Goal: Find specific page/section: Find specific page/section

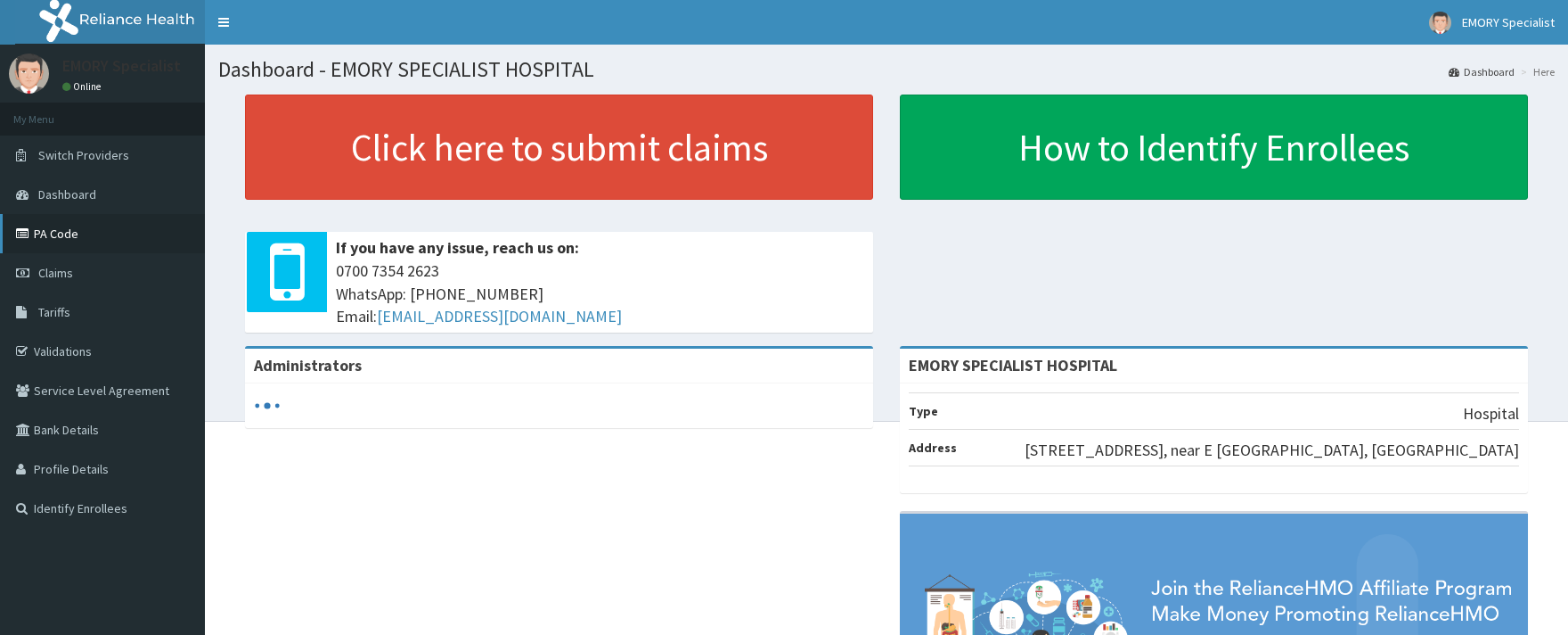
click at [69, 228] on link "PA Code" at bounding box center [102, 233] width 205 height 39
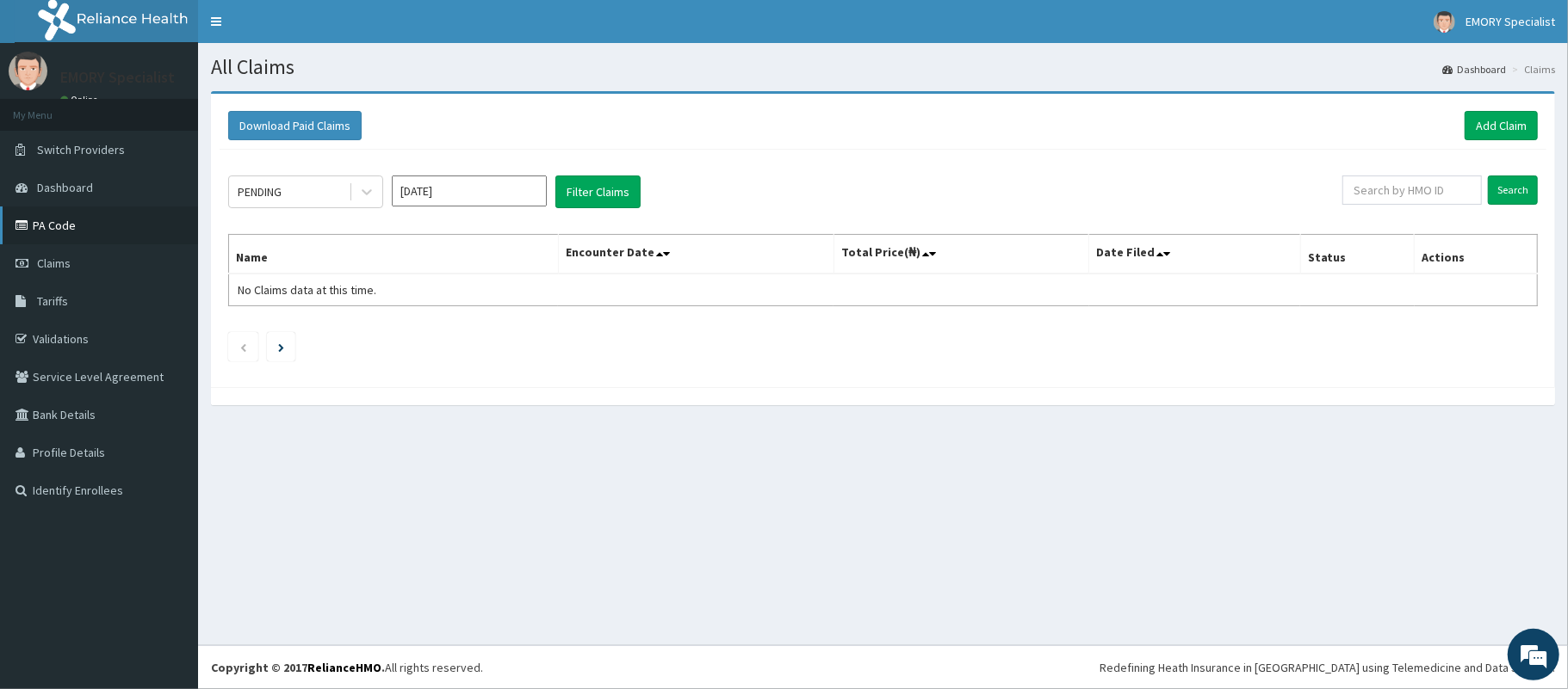
click at [52, 236] on link "PA Code" at bounding box center [99, 225] width 198 height 37
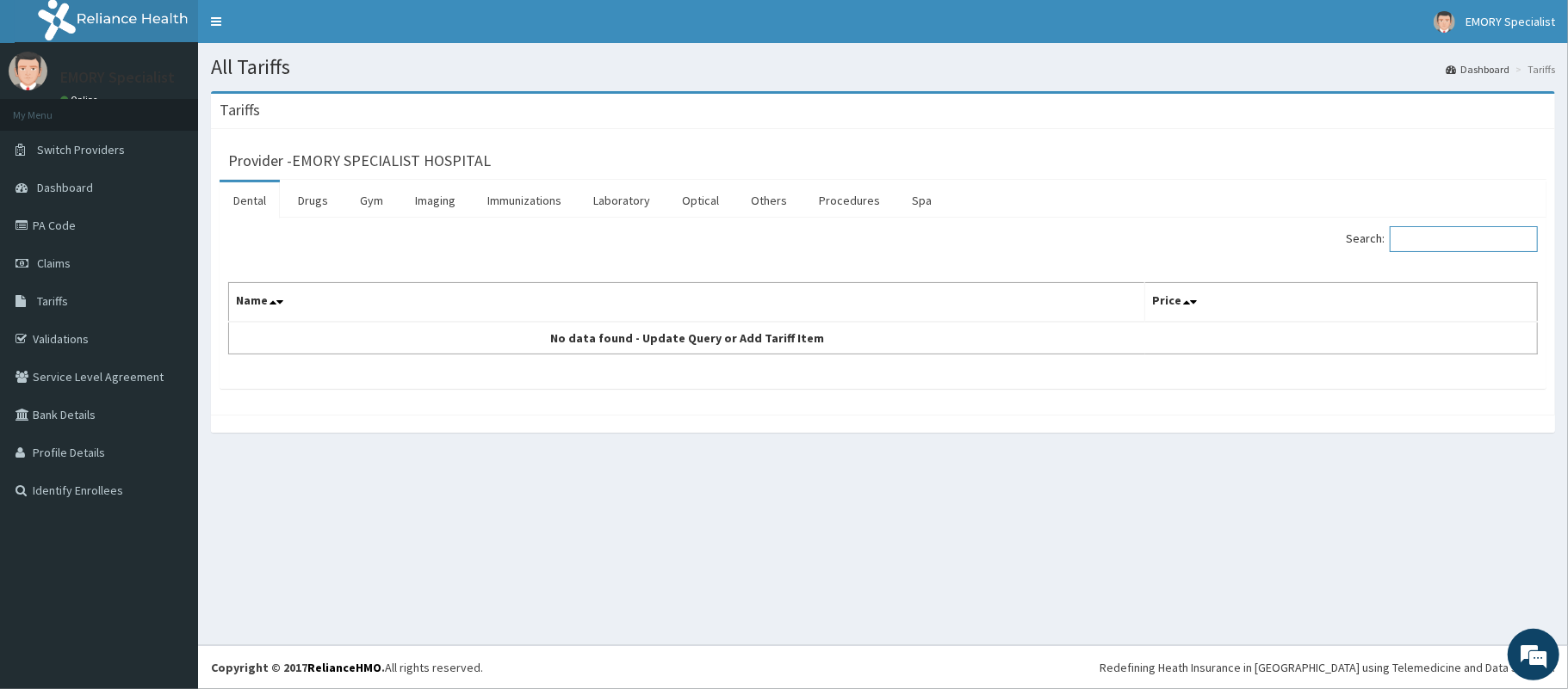
click at [1440, 238] on input "Search:" at bounding box center [1464, 239] width 148 height 26
type input "I"
click at [270, 304] on icon at bounding box center [273, 302] width 7 height 12
click at [279, 300] on icon at bounding box center [280, 302] width 7 height 12
click at [840, 200] on link "Procedures" at bounding box center [849, 201] width 89 height 37
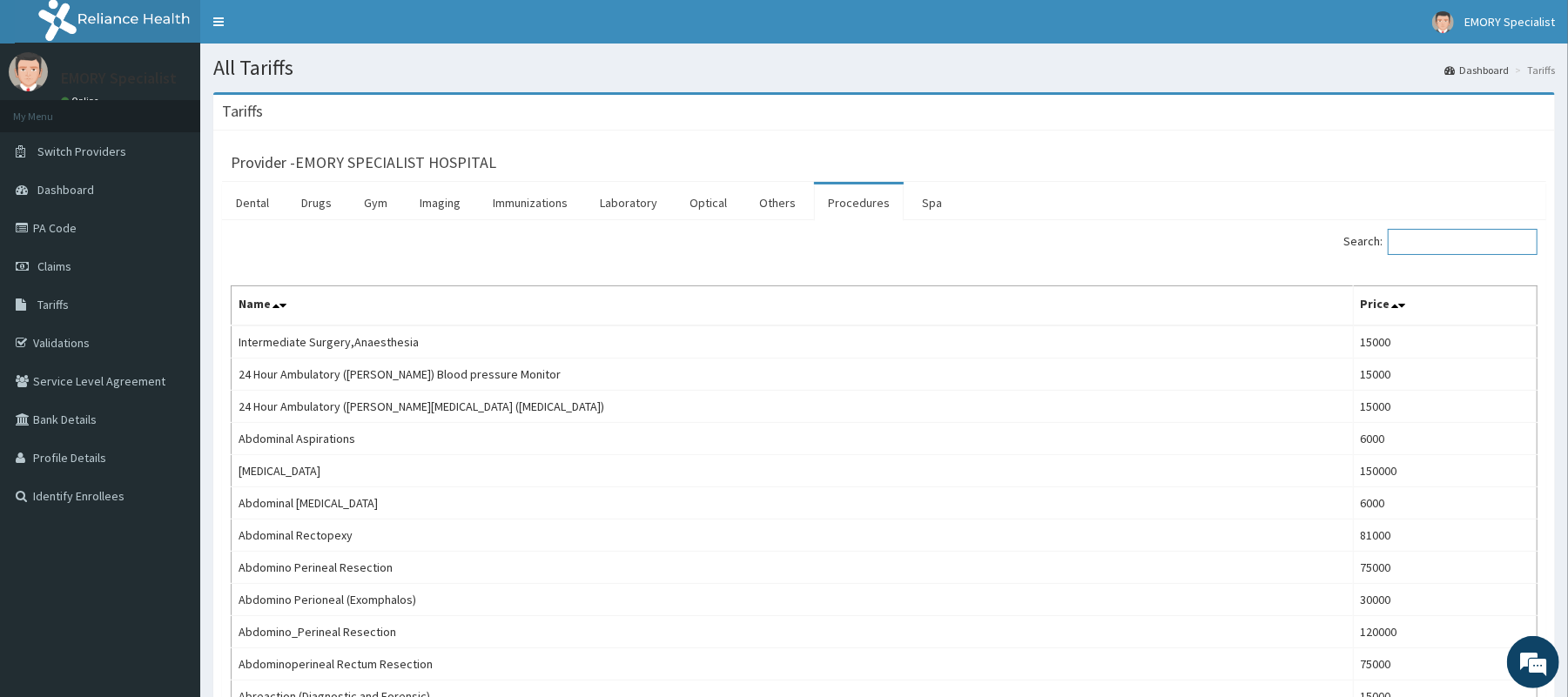
click at [1443, 241] on input "Search:" at bounding box center [1463, 242] width 150 height 26
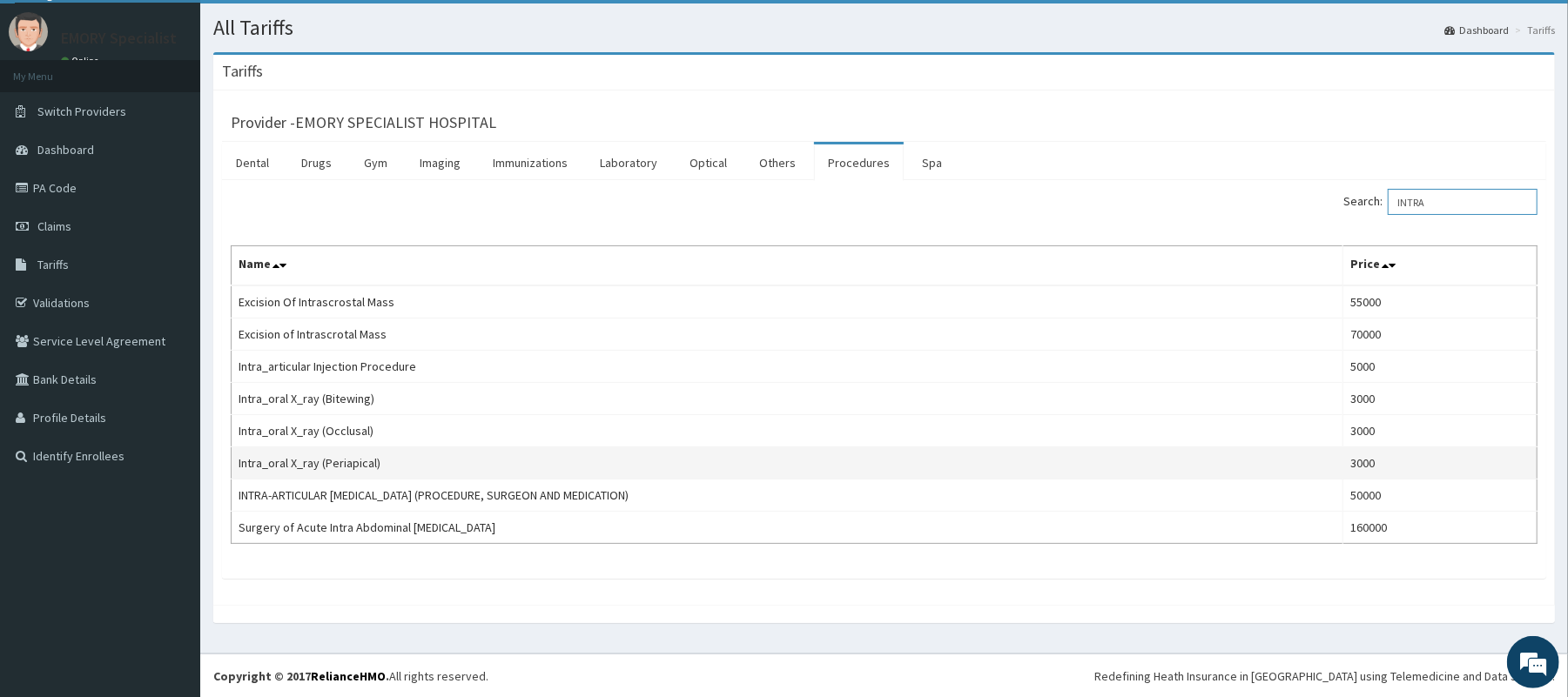
scroll to position [43, 0]
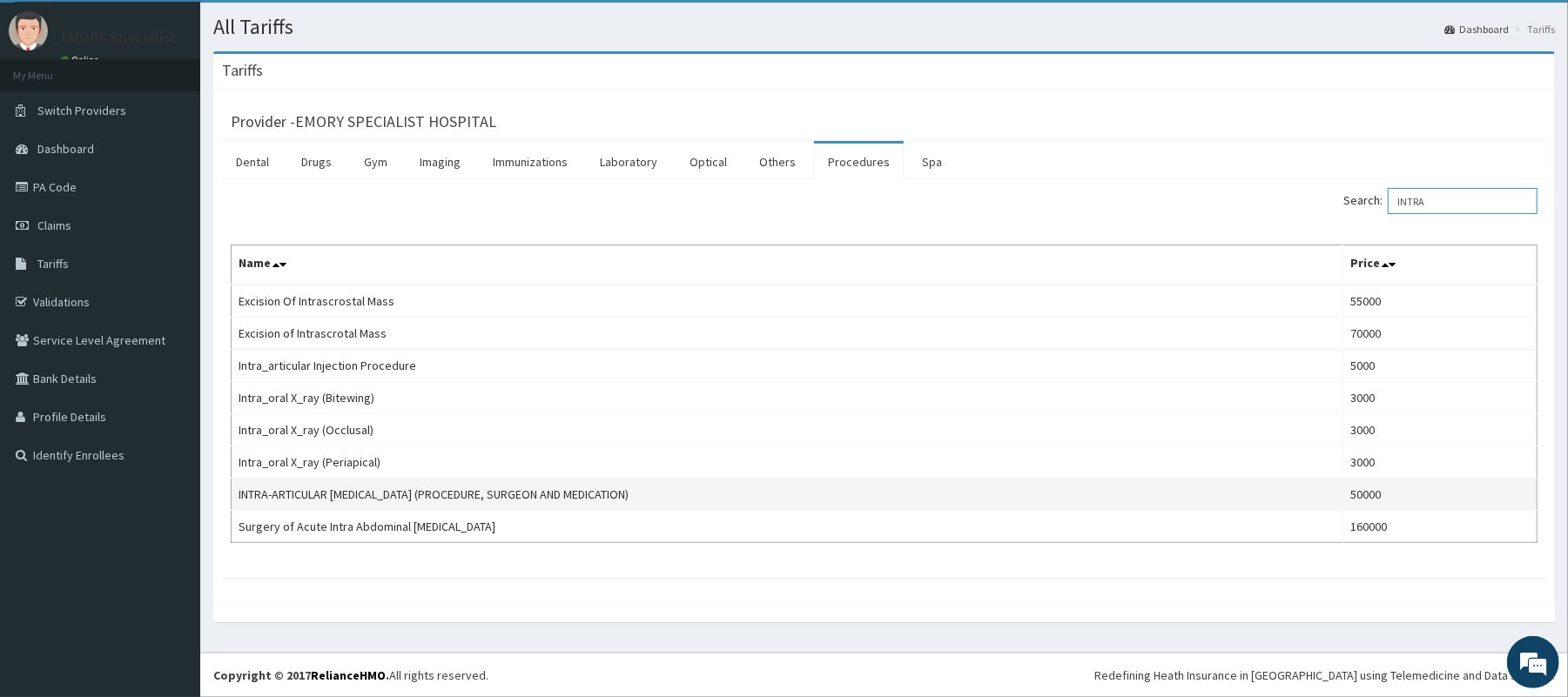
type input "INTRA"
click at [701, 495] on td "INTRA-ARTICULAR INJECTION OF STEROID (PROCEDURE, SURGEON AND MEDICATION)" at bounding box center [788, 495] width 1112 height 32
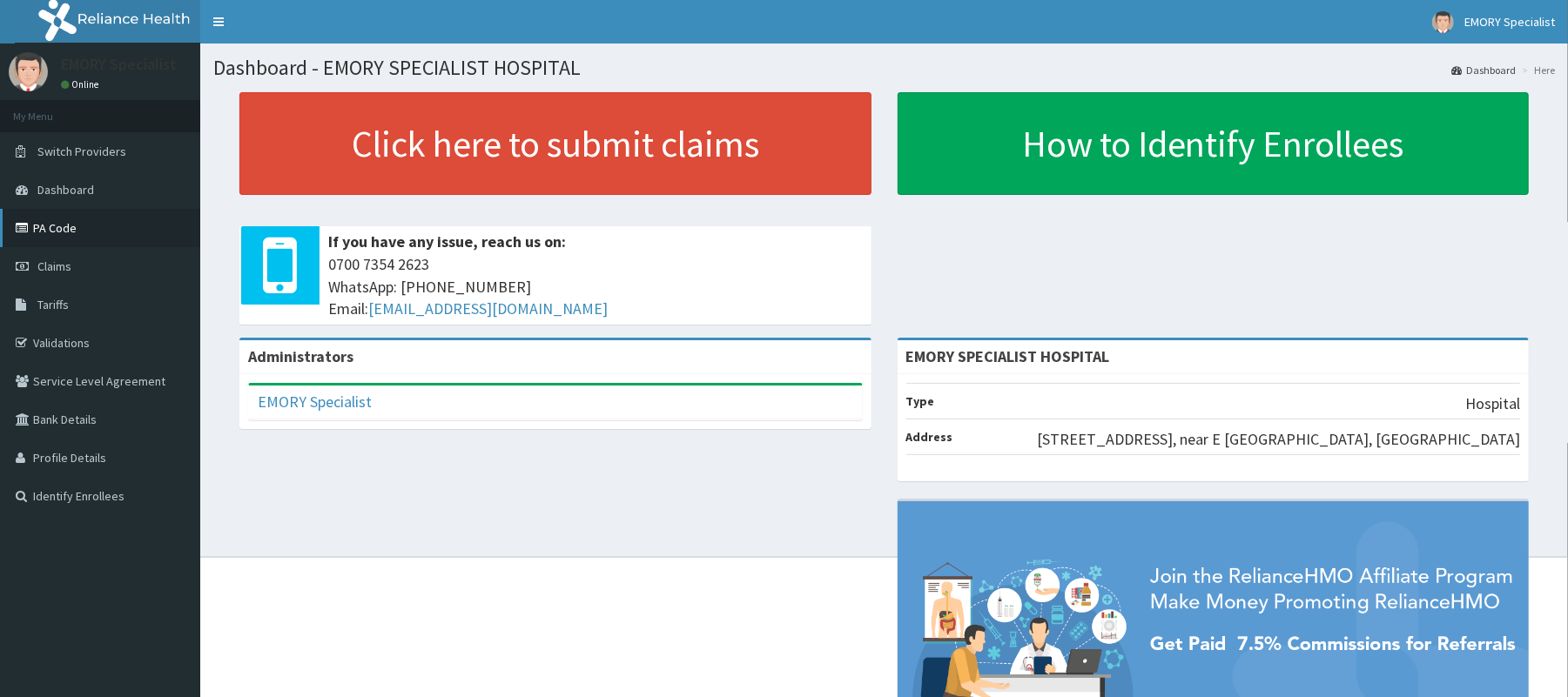
click at [53, 235] on link "PA Code" at bounding box center [100, 227] width 201 height 38
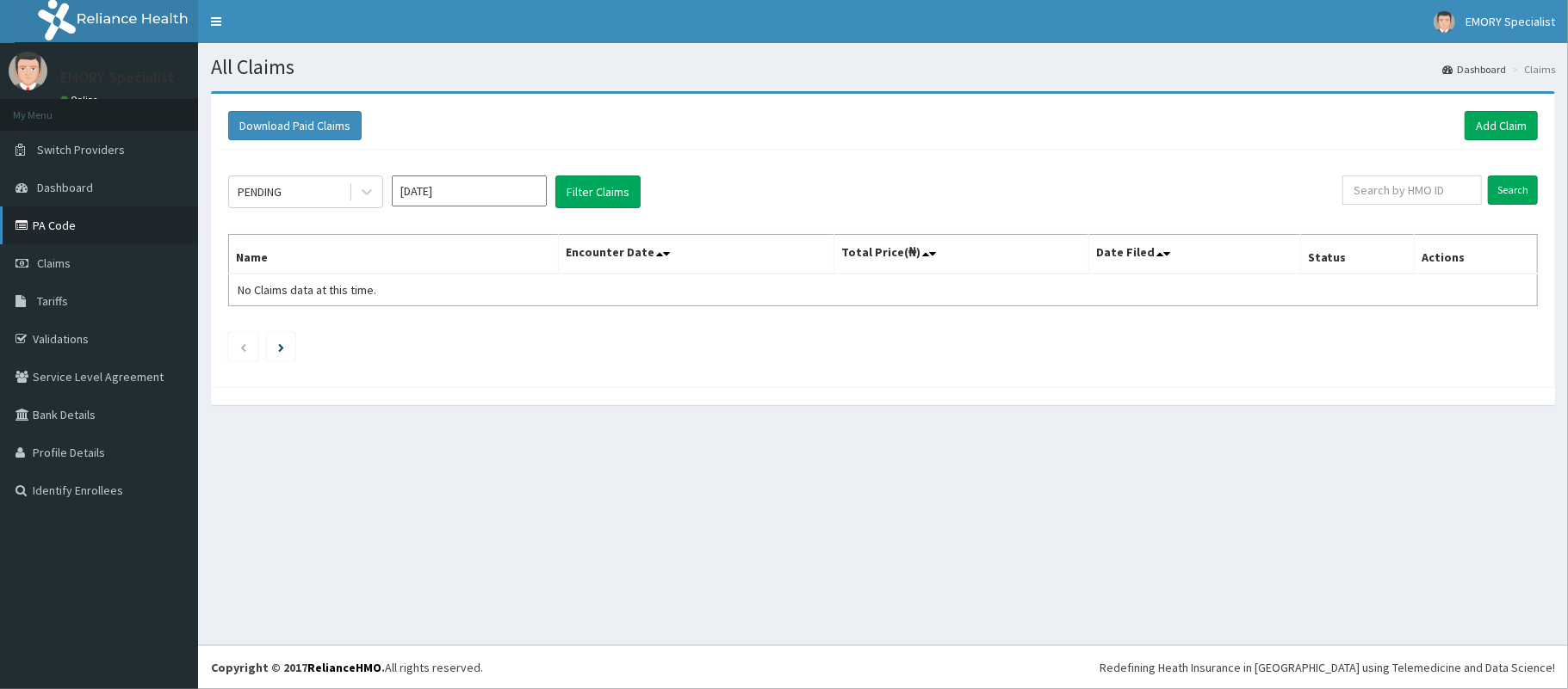
click at [97, 229] on link "PA Code" at bounding box center [99, 225] width 198 height 37
click at [109, 228] on link "PA Code" at bounding box center [99, 225] width 198 height 37
